Goal: Information Seeking & Learning: Learn about a topic

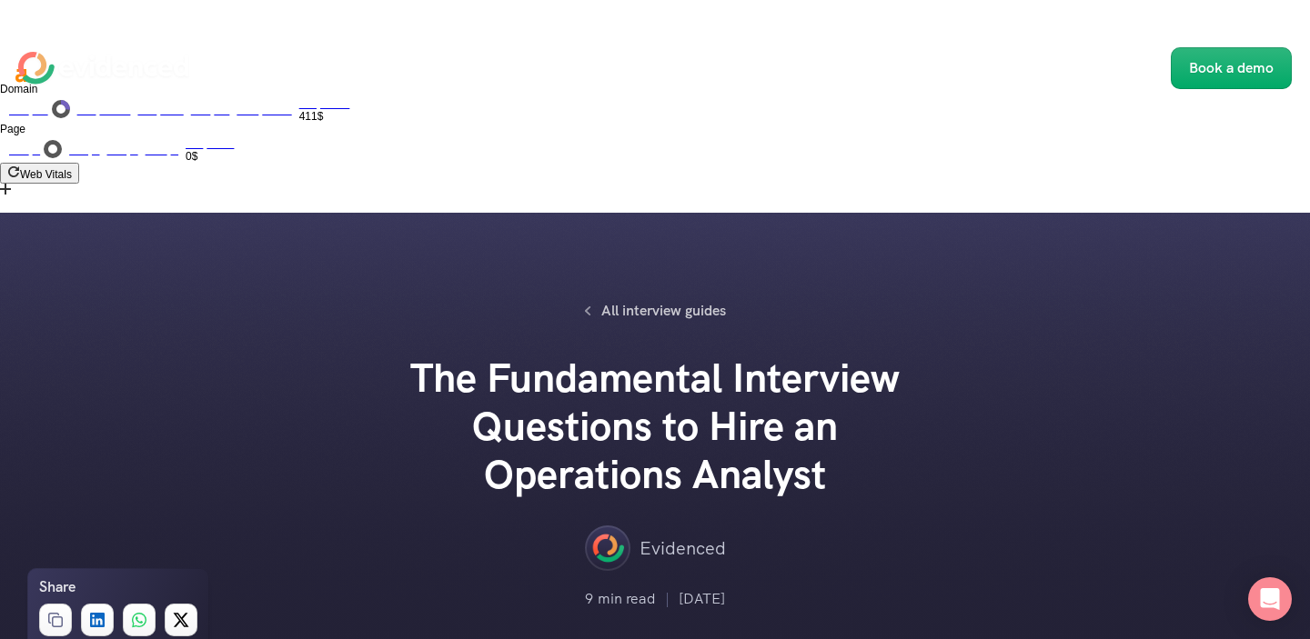
click at [369, 212] on div at bounding box center [655, 441] width 1310 height 458
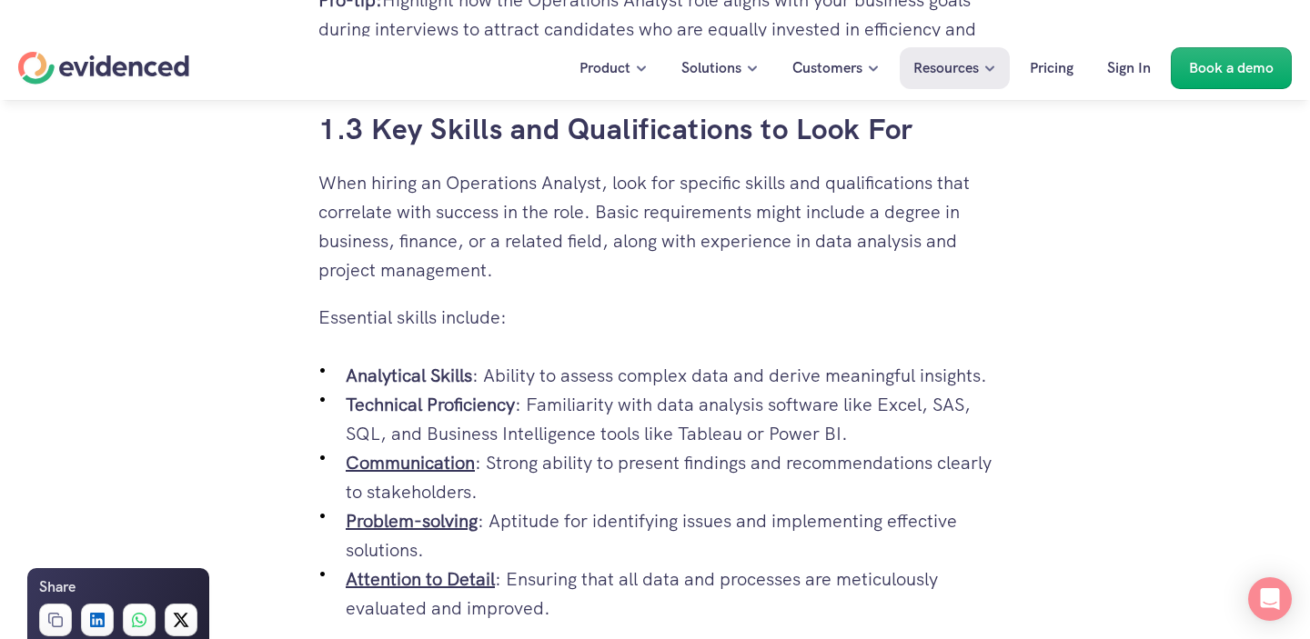
scroll to position [5727, 0]
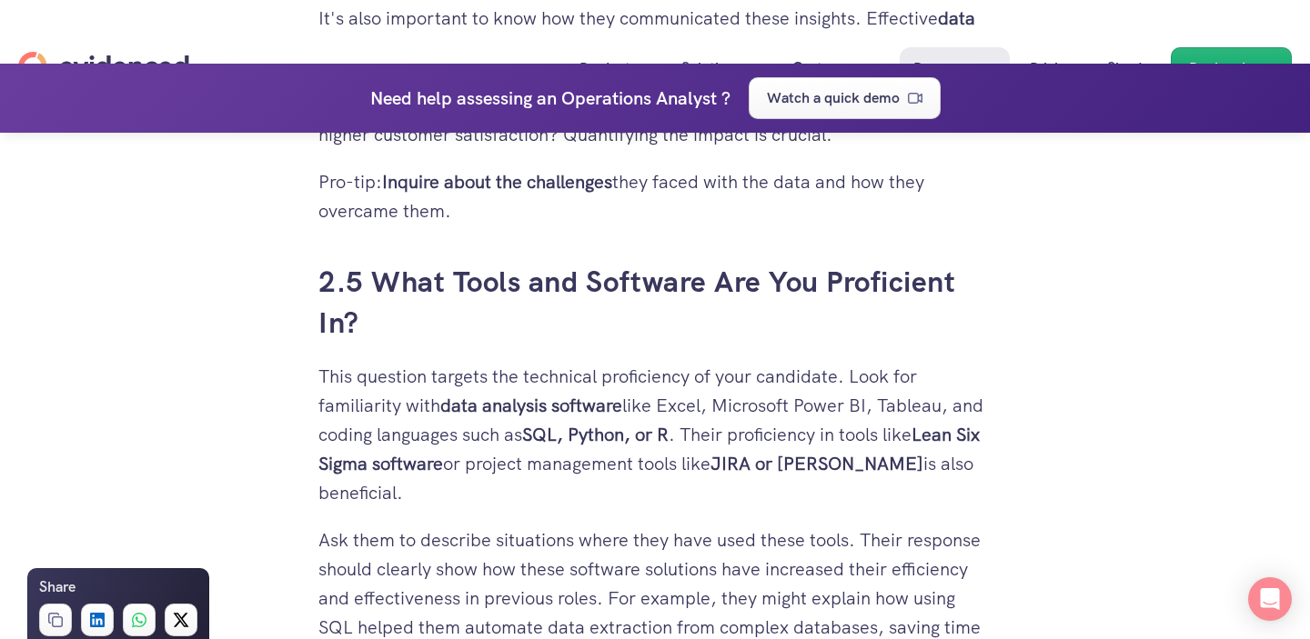
click at [407, 262] on h3 "2.5 What Tools and Software Are You Proficient In?" at bounding box center [654, 303] width 673 height 82
click at [574, 262] on h3 "2.5 What Tools and Software Are You Proficient In?" at bounding box center [654, 303] width 673 height 82
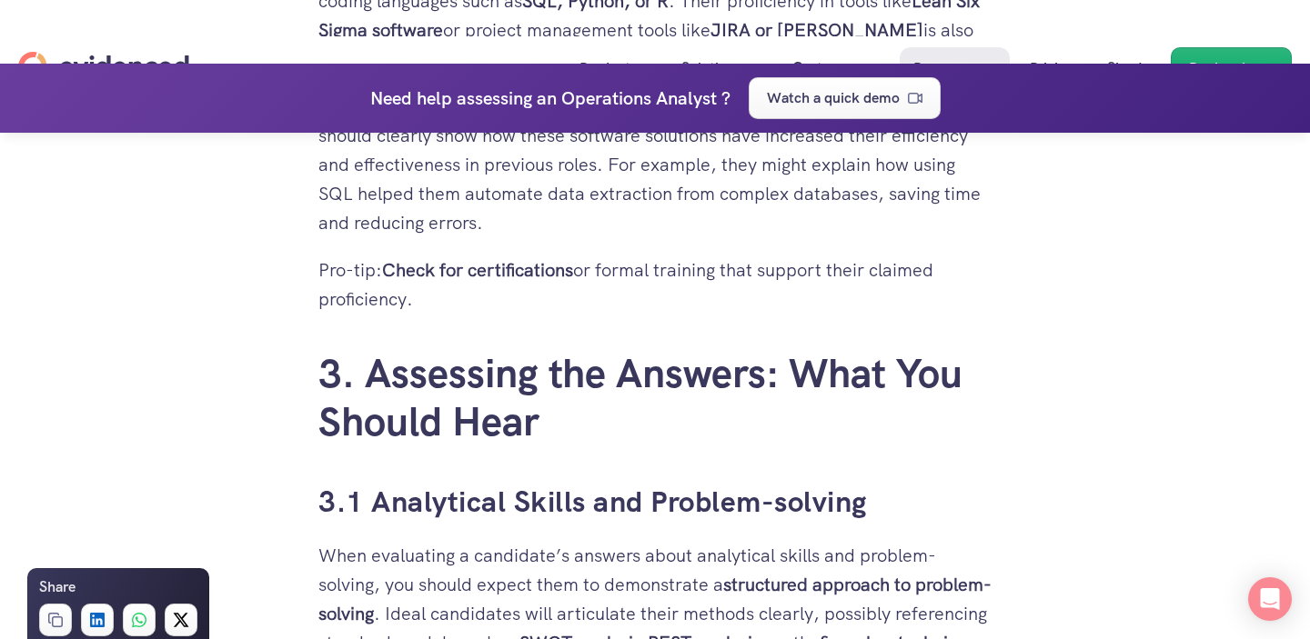
scroll to position [6163, 0]
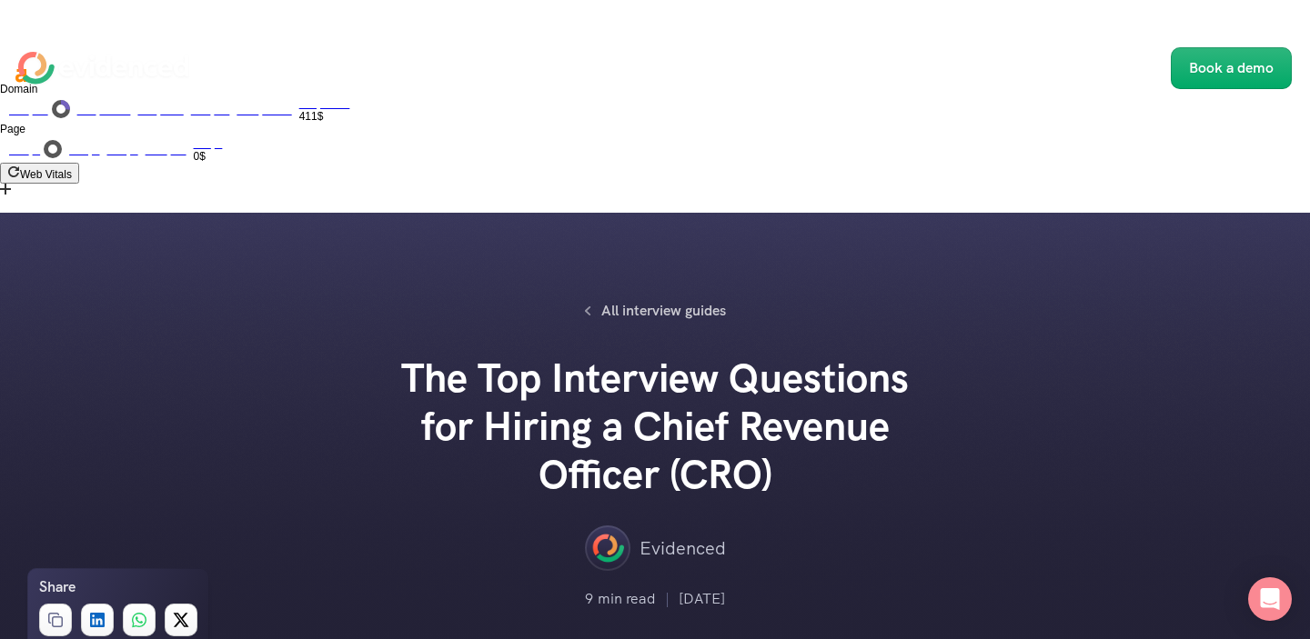
scroll to position [3529, 0]
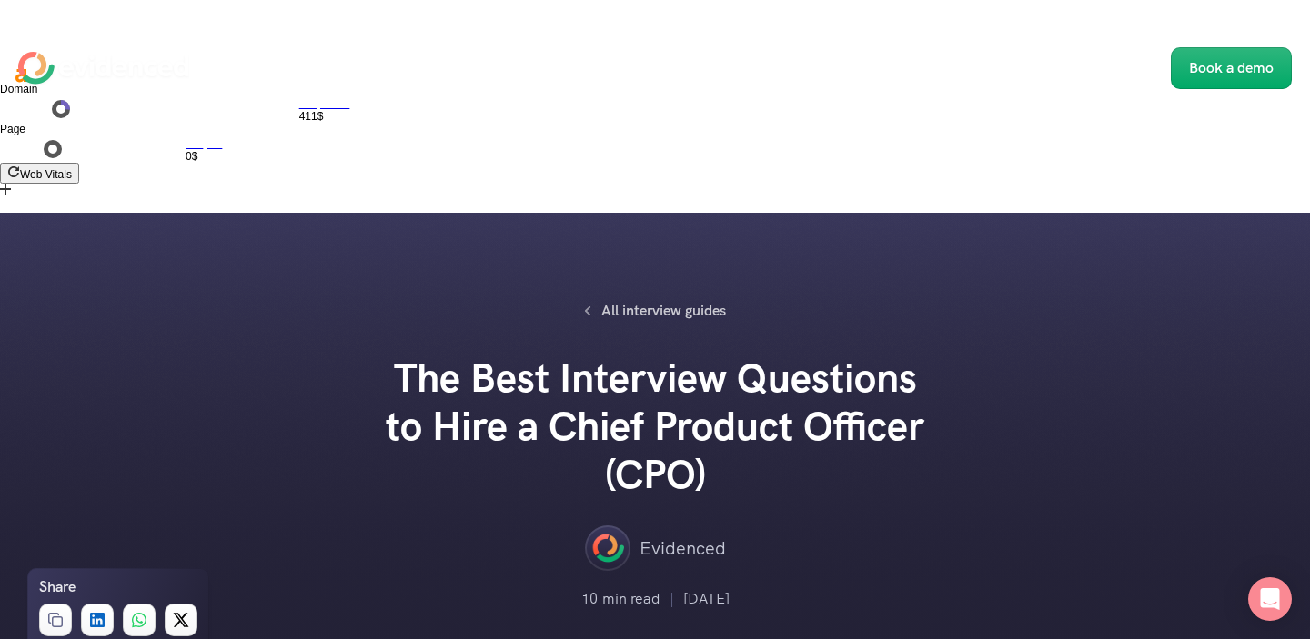
scroll to position [6388, 0]
